Goal: Communication & Community: Participate in discussion

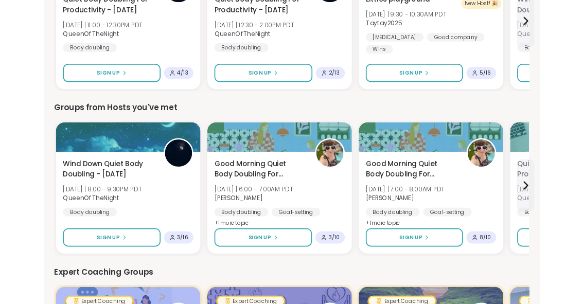
scroll to position [407, 0]
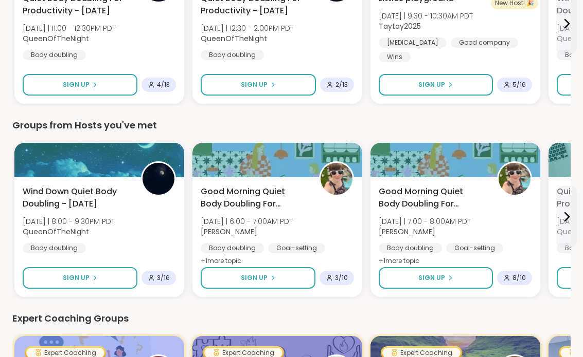
click at [111, 273] on button "Sign Up" at bounding box center [80, 278] width 115 height 22
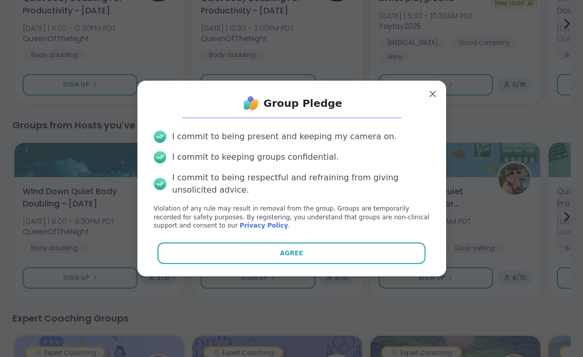
click at [329, 253] on button "Agree" at bounding box center [291, 254] width 268 height 22
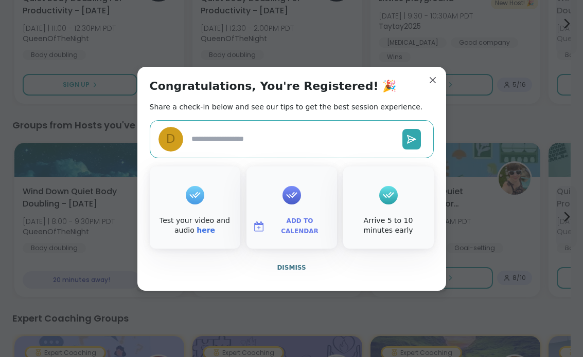
type textarea "*"
click at [288, 213] on div at bounding box center [291, 195] width 19 height 41
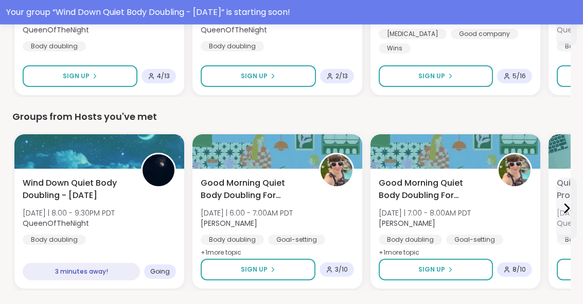
scroll to position [447, 0]
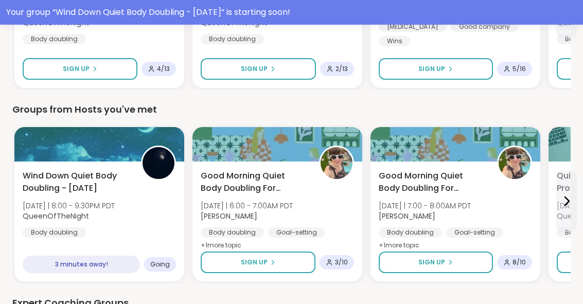
click at [116, 155] on div at bounding box center [99, 144] width 170 height 34
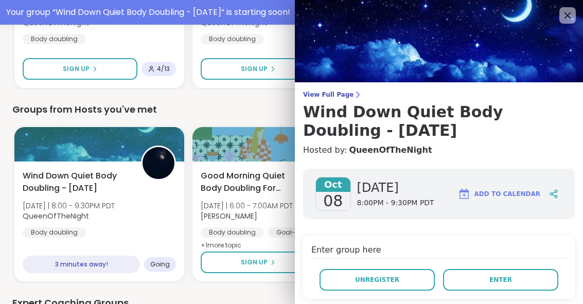
click at [520, 275] on button "Enter" at bounding box center [500, 280] width 115 height 22
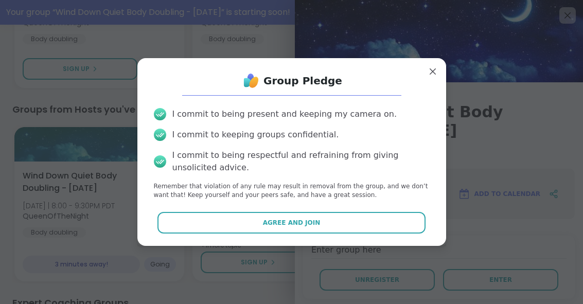
click at [389, 227] on button "Agree and Join" at bounding box center [291, 223] width 268 height 22
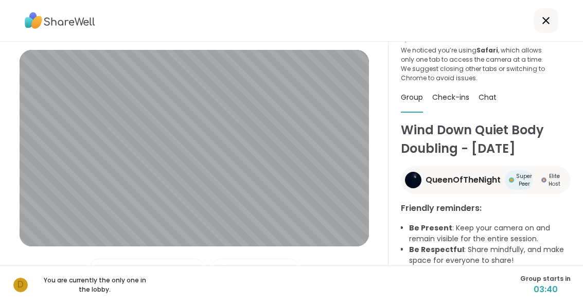
scroll to position [39, 0]
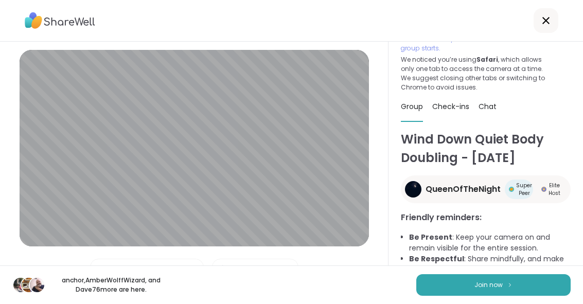
click at [519, 290] on button "Join now" at bounding box center [493, 285] width 154 height 22
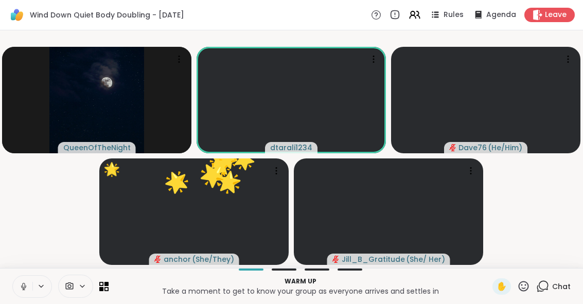
click at [25, 288] on icon at bounding box center [23, 286] width 5 height 3
